Goal: Information Seeking & Learning: Learn about a topic

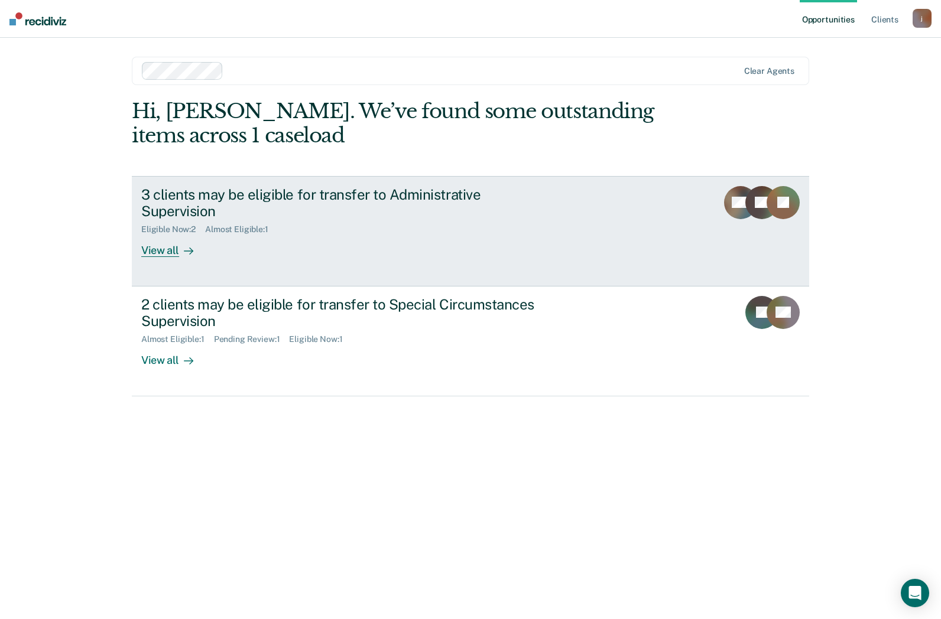
click at [418, 187] on div "3 clients may be eligible for transfer to Administrative Supervision" at bounding box center [348, 203] width 415 height 34
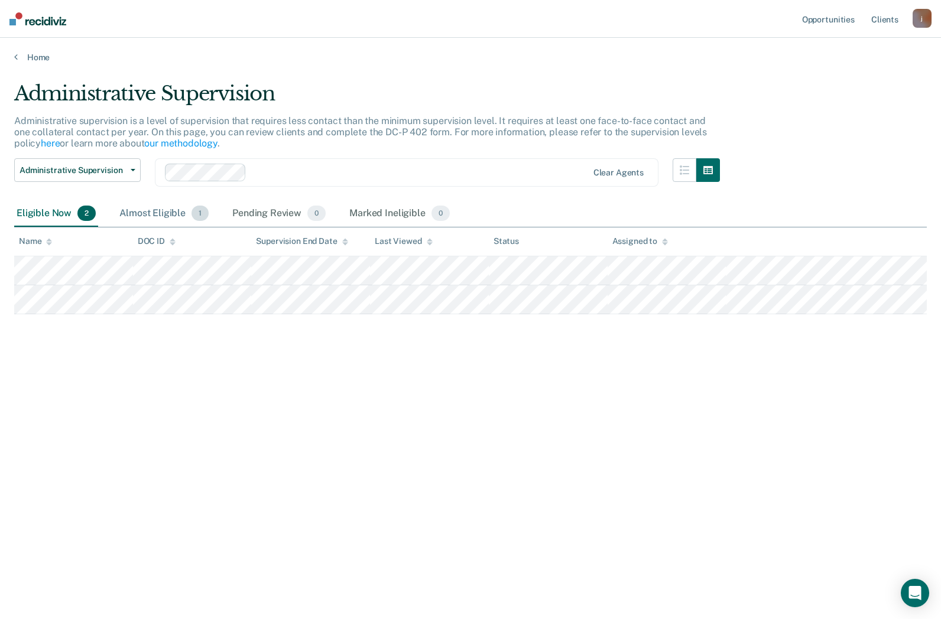
click at [176, 215] on div "Almost Eligible 1" at bounding box center [164, 214] width 94 height 26
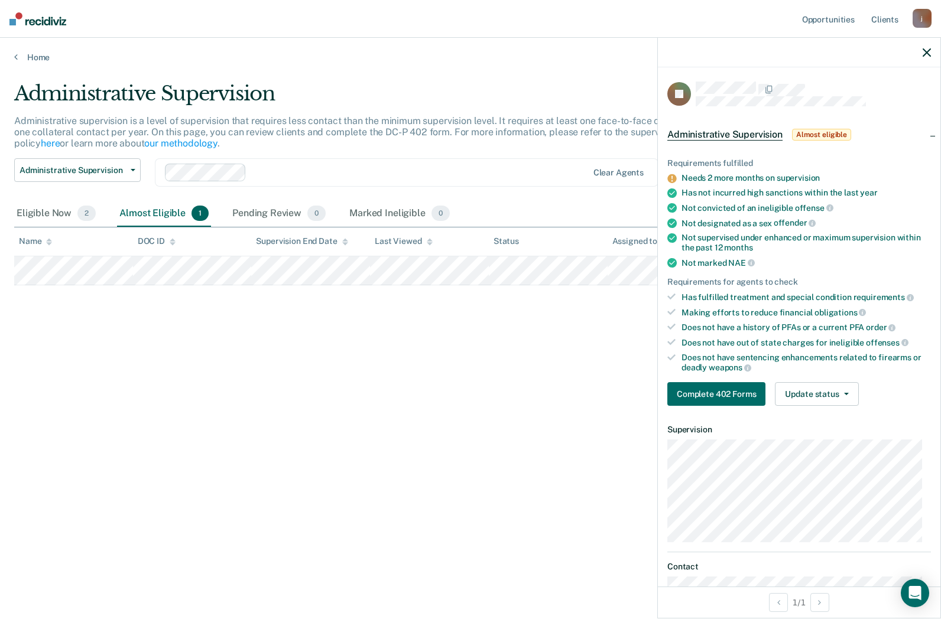
click at [503, 435] on div "Administrative Supervision Administrative supervision is a level of supervision…" at bounding box center [470, 306] width 912 height 449
